Goal: Information Seeking & Learning: Learn about a topic

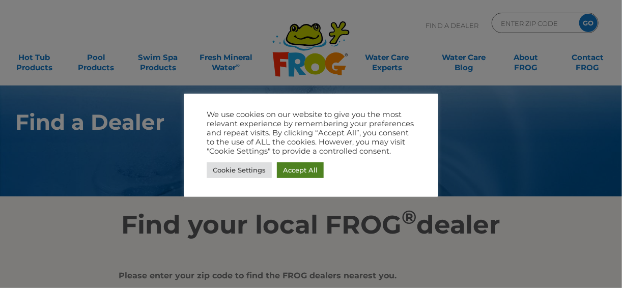
click at [293, 166] on link "Accept All" at bounding box center [300, 170] width 47 height 16
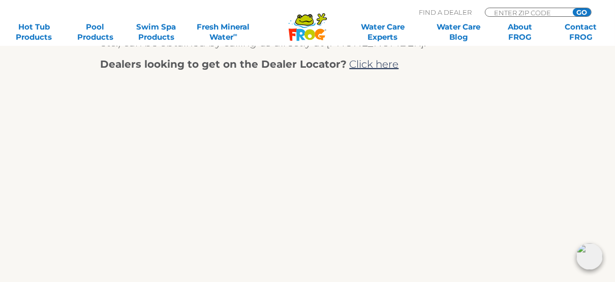
scroll to position [586, 0]
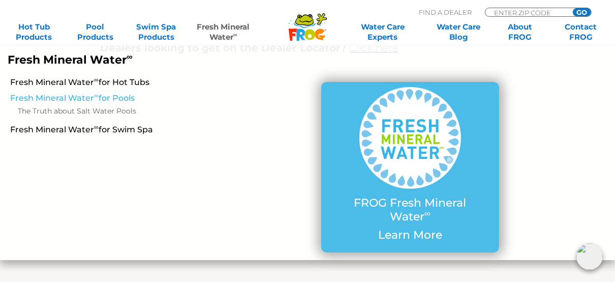
click at [103, 95] on link "Fresh Mineral Water ∞ for Pools" at bounding box center [107, 98] width 195 height 11
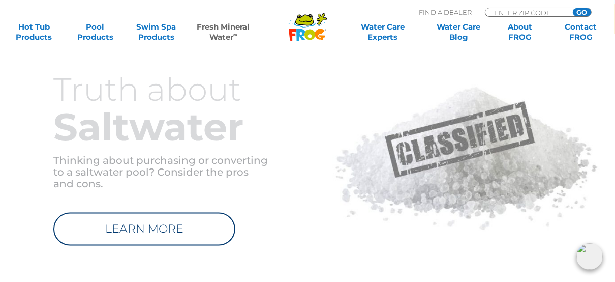
scroll to position [1172, 0]
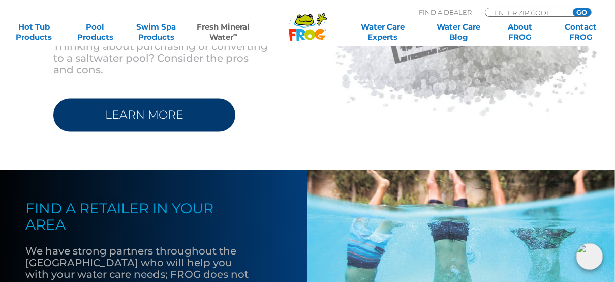
click at [135, 113] on link "LEARN MORE" at bounding box center [144, 115] width 182 height 33
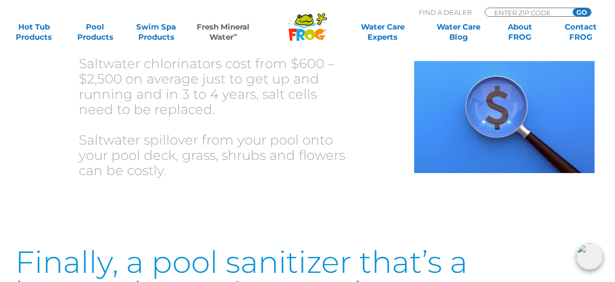
scroll to position [2523, 0]
